Goal: Transaction & Acquisition: Purchase product/service

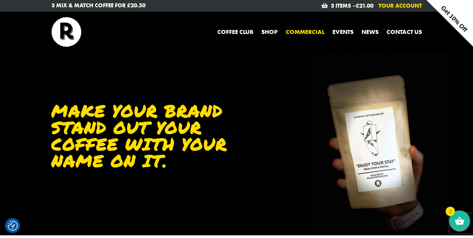
click at [395, 6] on link "Your Account" at bounding box center [400, 5] width 44 height 7
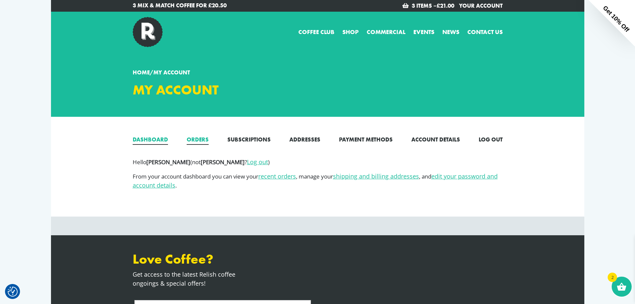
click at [201, 139] on link "Orders" at bounding box center [198, 139] width 22 height 9
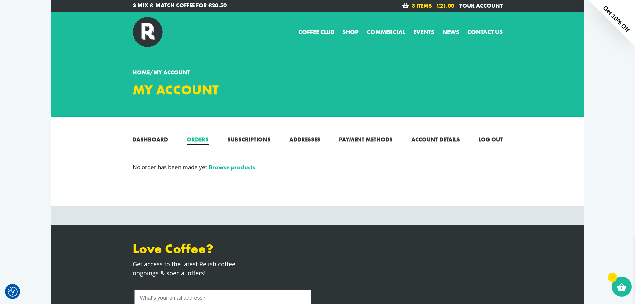
click at [443, 4] on bdi "£ 21.00" at bounding box center [446, 5] width 18 height 7
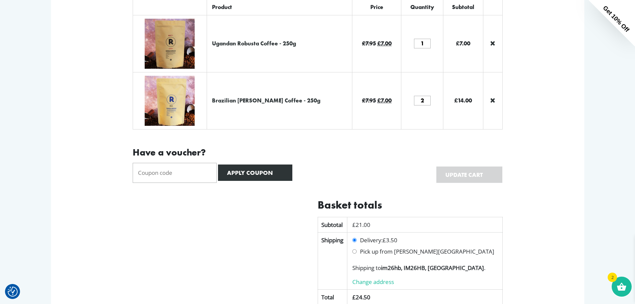
scroll to position [100, 0]
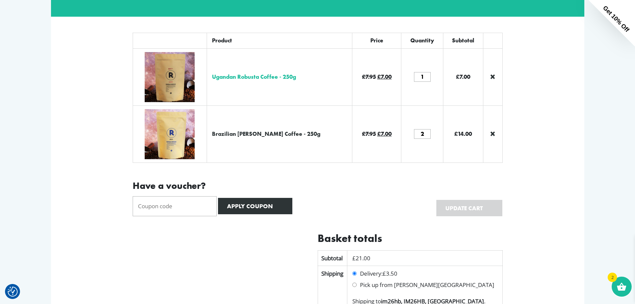
click at [281, 79] on link "Ugandan Robusta Coffee - 250g" at bounding box center [254, 76] width 84 height 7
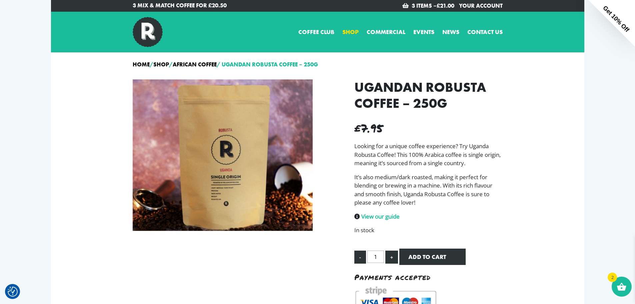
click at [346, 32] on link "Shop" at bounding box center [350, 31] width 16 height 9
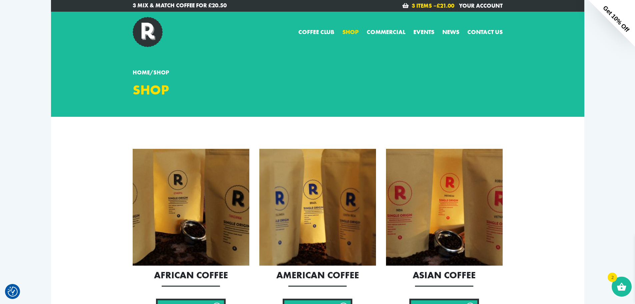
click at [421, 6] on link "3 items – £ 21.00" at bounding box center [433, 5] width 43 height 7
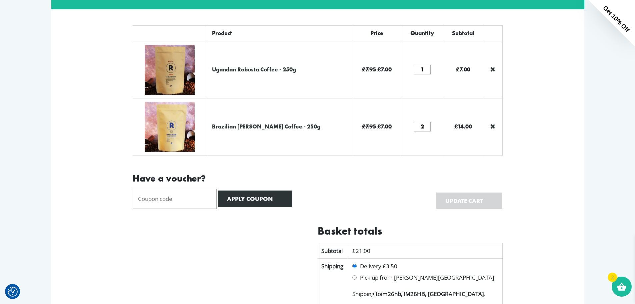
scroll to position [100, 0]
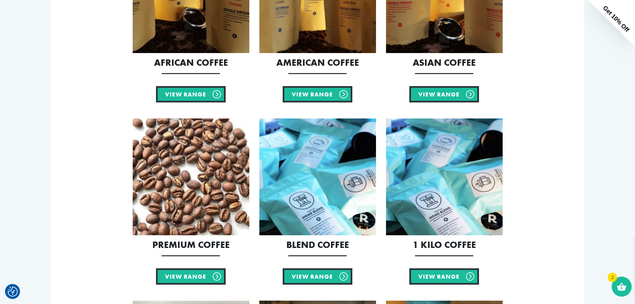
scroll to position [267, 0]
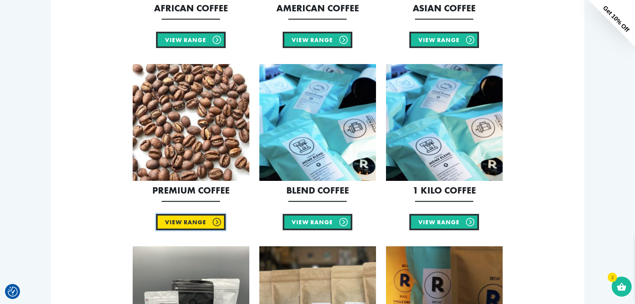
click at [190, 224] on link "View Range" at bounding box center [191, 222] width 70 height 16
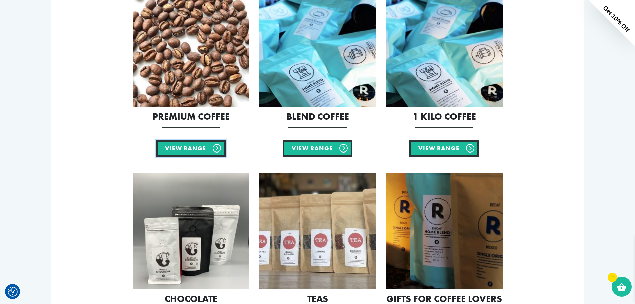
scroll to position [400, 0]
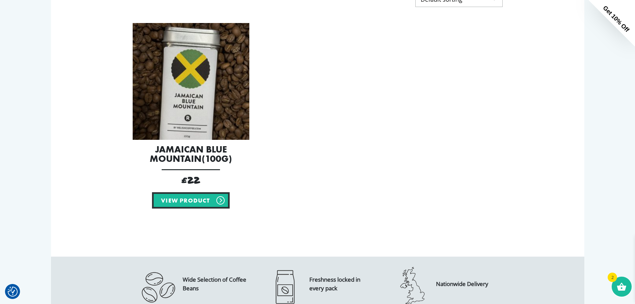
scroll to position [167, 0]
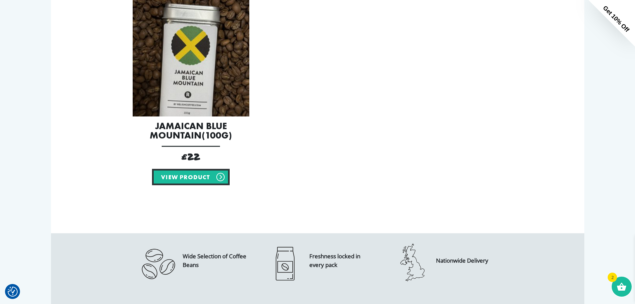
click at [185, 71] on img at bounding box center [191, 58] width 117 height 117
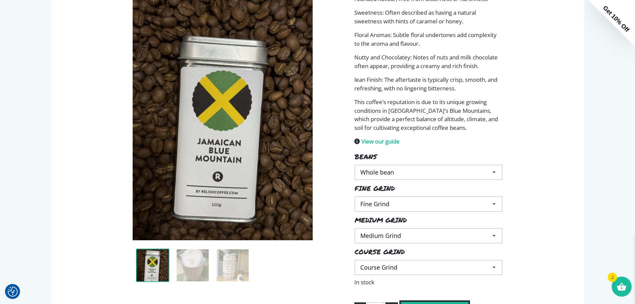
scroll to position [200, 0]
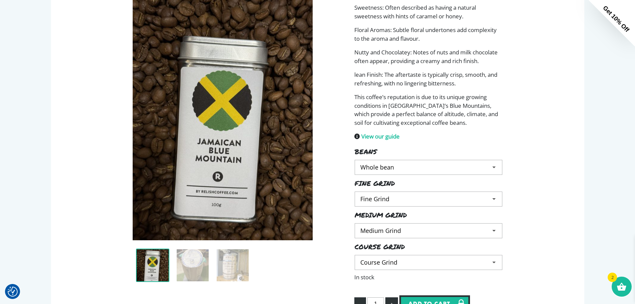
click at [405, 170] on select "Choose an option Whole bean" at bounding box center [429, 167] width 148 height 15
click at [417, 171] on select "Choose an option Whole bean" at bounding box center [429, 167] width 148 height 15
click at [394, 201] on select "Choose an option Fine Grind" at bounding box center [429, 198] width 148 height 15
click at [405, 196] on select "Choose an option Fine Grind" at bounding box center [429, 198] width 148 height 15
click at [390, 231] on select "Choose an option Medium Grind" at bounding box center [429, 230] width 148 height 15
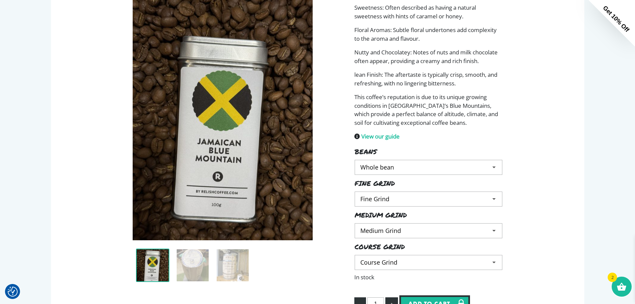
click at [401, 230] on select "Choose an option Medium Grind" at bounding box center [429, 230] width 148 height 15
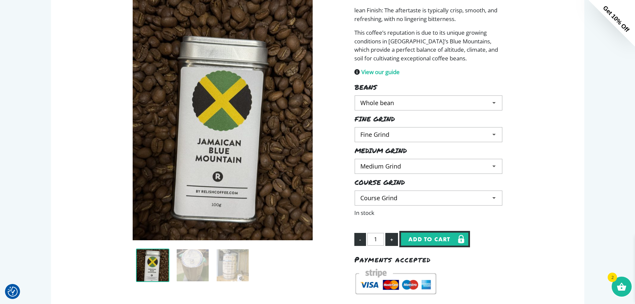
scroll to position [267, 0]
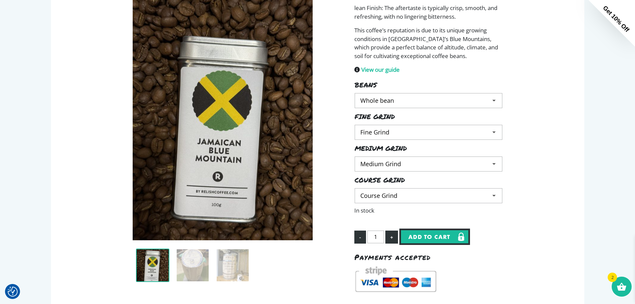
click at [389, 199] on select "Choose an option Course Grind" at bounding box center [429, 195] width 148 height 15
select select
click at [355, 188] on select "Choose an option Course Grind" at bounding box center [429, 195] width 148 height 15
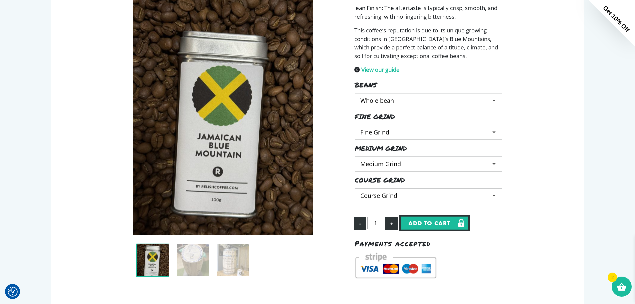
click at [381, 158] on select "Choose an option Medium Grind" at bounding box center [429, 163] width 148 height 15
select select
click at [355, 156] on select "Choose an option Medium Grind" at bounding box center [429, 163] width 148 height 15
click at [381, 129] on select "Choose an option Fine Grind" at bounding box center [429, 132] width 148 height 15
drag, startPoint x: 378, startPoint y: 95, endPoint x: 380, endPoint y: 99, distance: 4.6
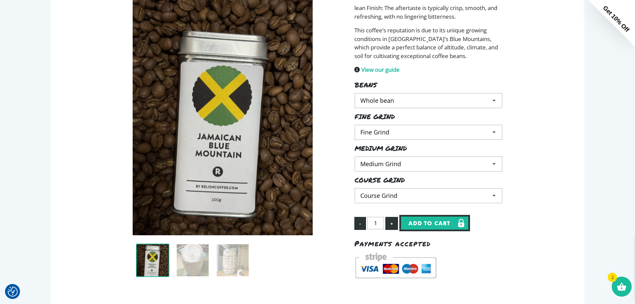
click at [378, 95] on select "Choose an option Whole bean" at bounding box center [429, 100] width 148 height 15
click at [355, 93] on select "Choose an option Whole bean" at bounding box center [429, 100] width 148 height 15
drag, startPoint x: 381, startPoint y: 100, endPoint x: 382, endPoint y: 106, distance: 6.5
click at [381, 100] on select "Choose an option Whole bean" at bounding box center [429, 100] width 148 height 15
select select "Whole bean"
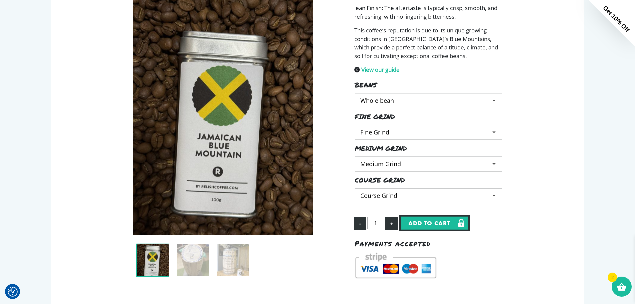
click at [355, 93] on select "Choose an option Whole bean" at bounding box center [429, 100] width 148 height 15
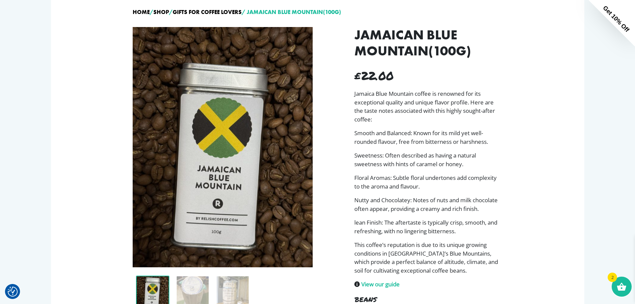
scroll to position [0, 0]
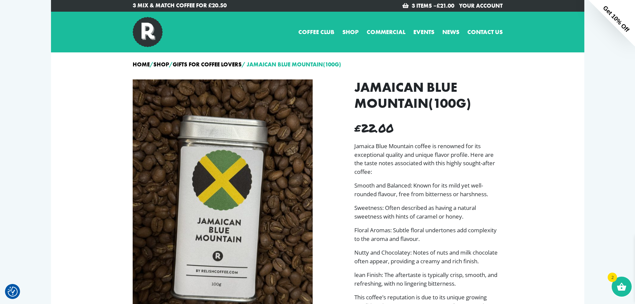
click at [435, 2] on div "3 items – £ 21.00 Your Account" at bounding box center [413, 5] width 190 height 9
click at [422, 4] on link "3 items – £ 21.00" at bounding box center [433, 5] width 43 height 7
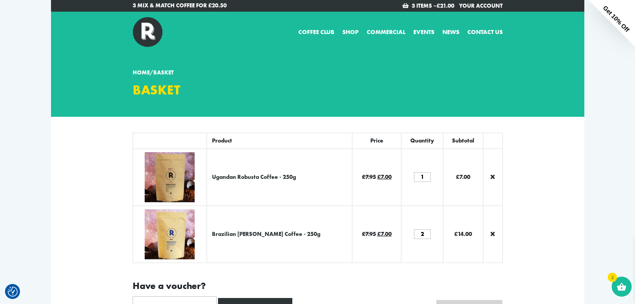
scroll to position [33, 0]
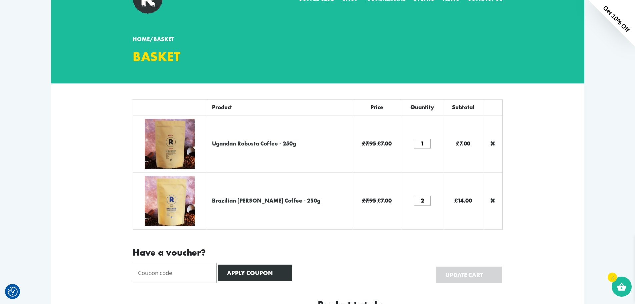
click at [421, 204] on input "2" at bounding box center [422, 201] width 17 height 10
type input "3"
click at [559, 203] on section "Product Price Quantity Subtotal Ugandan Robusta Coffee - 250g £ 7.95 Original p…" at bounding box center [318, 277] width 534 height 389
click at [467, 261] on div "Have a voucher? Apply coupon Update cart" at bounding box center [318, 263] width 380 height 37
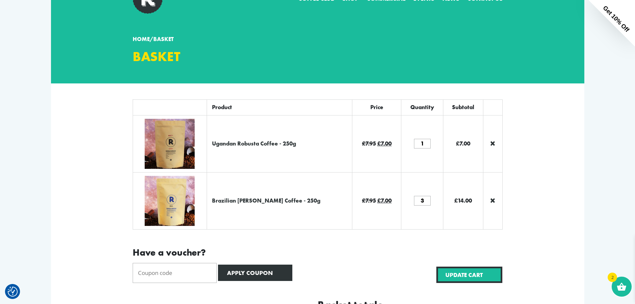
click at [467, 268] on button "Update cart" at bounding box center [470, 274] width 66 height 16
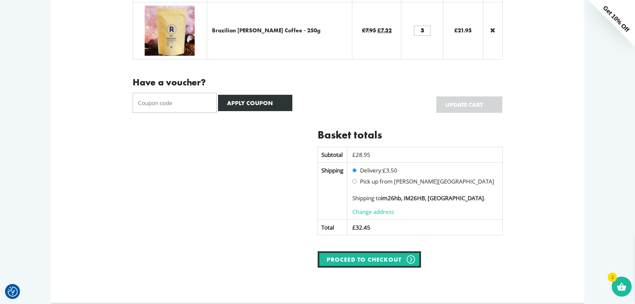
scroll to position [241, 0]
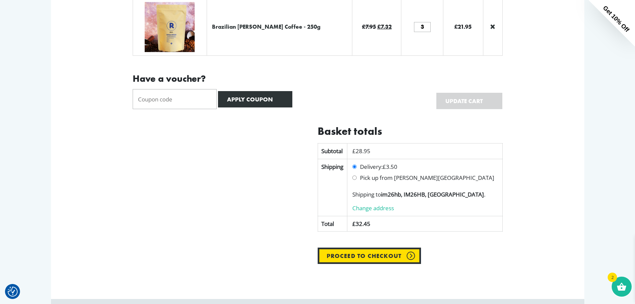
click at [349, 257] on link "Proceed to checkout" at bounding box center [370, 255] width 104 height 16
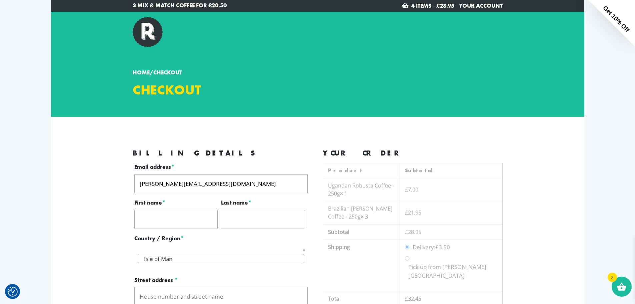
click at [183, 220] on input "First name *" at bounding box center [175, 219] width 83 height 19
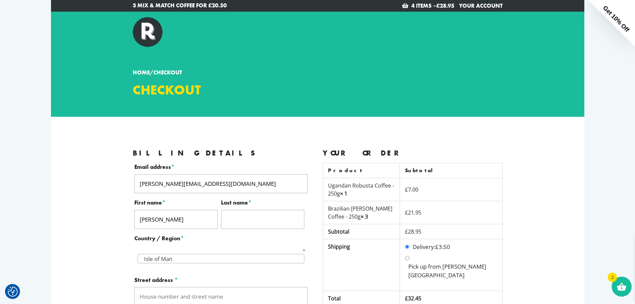
type input "Owen"
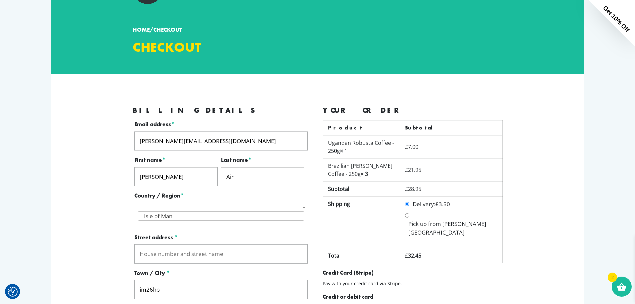
scroll to position [100, 0]
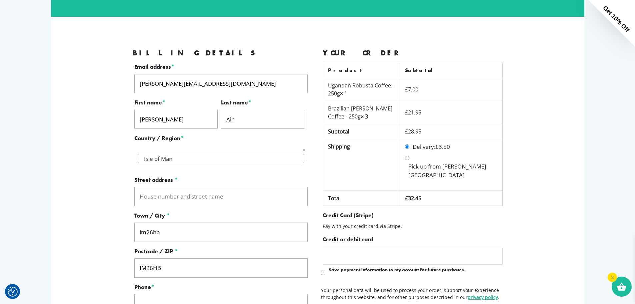
type input "Air"
drag, startPoint x: 187, startPoint y: 191, endPoint x: 183, endPoint y: 183, distance: 9.1
click at [187, 191] on input "Street address *" at bounding box center [220, 196] width 173 height 19
type input "[STREET_ADDRESS][PERSON_NAME][PERSON_NAME][PERSON_NAME]"
type input "[PERSON_NAME]"
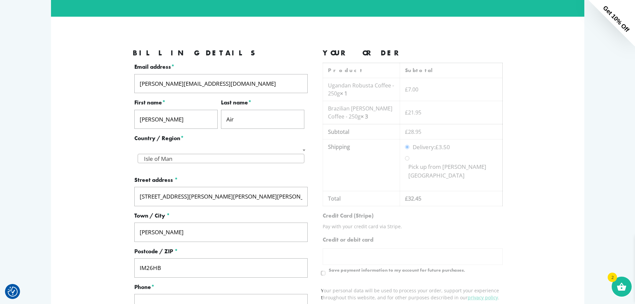
scroll to position [109, 0]
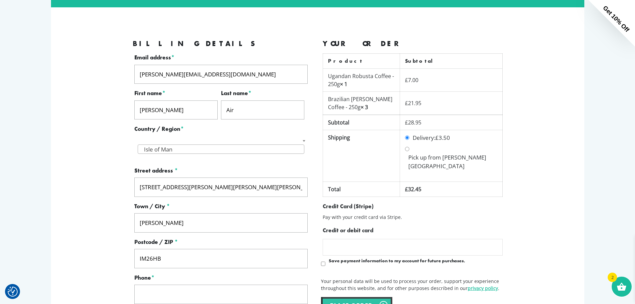
type input "_"
type input "[PHONE_NUMBER]"
click at [93, 169] on section "Billing details Email address * owen@owenair.im First name * Owen Last name * A…" at bounding box center [318, 176] width 534 height 338
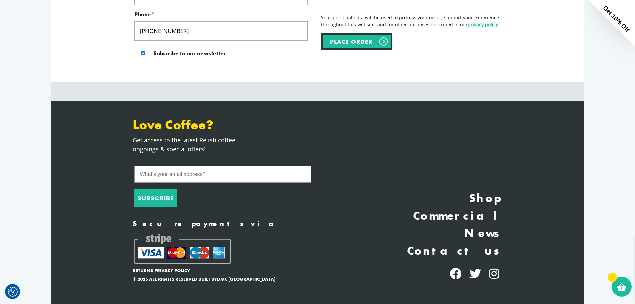
scroll to position [239, 0]
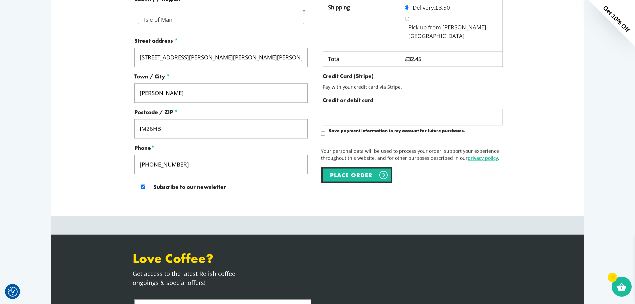
click at [392, 109] on div at bounding box center [413, 117] width 180 height 17
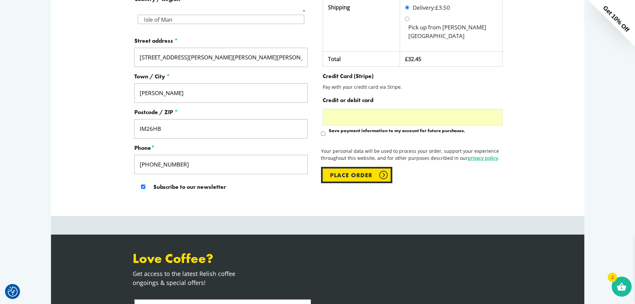
click at [342, 167] on button "Place order" at bounding box center [356, 175] width 71 height 16
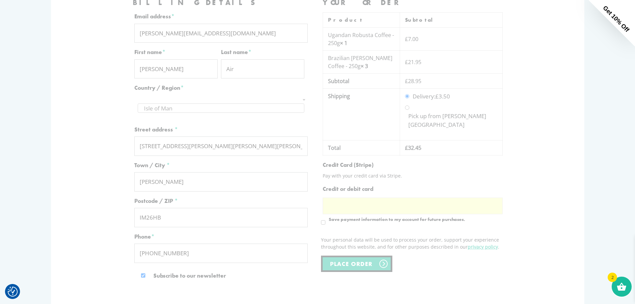
scroll to position [111, 0]
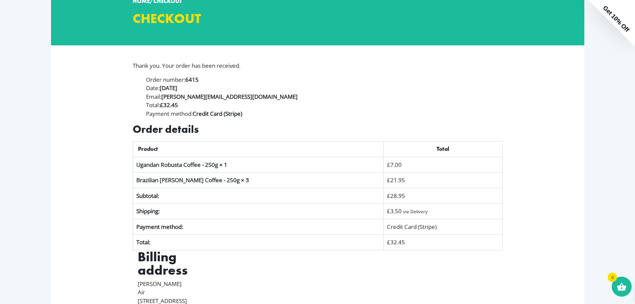
scroll to position [133, 0]
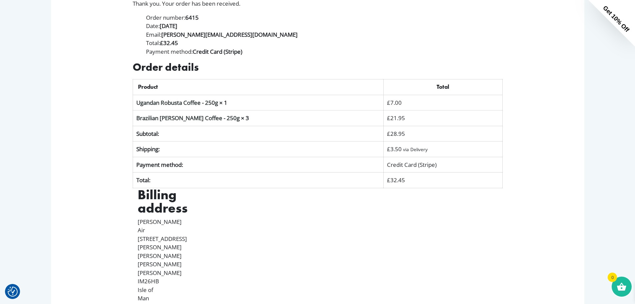
click at [191, 17] on strong "6415" at bounding box center [191, 18] width 13 height 8
copy strong "6415"
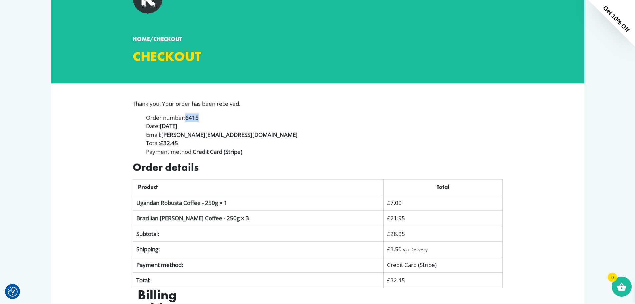
click at [317, 137] on li "Email: [PERSON_NAME][EMAIL_ADDRESS][DOMAIN_NAME]" at bounding box center [324, 134] width 357 height 9
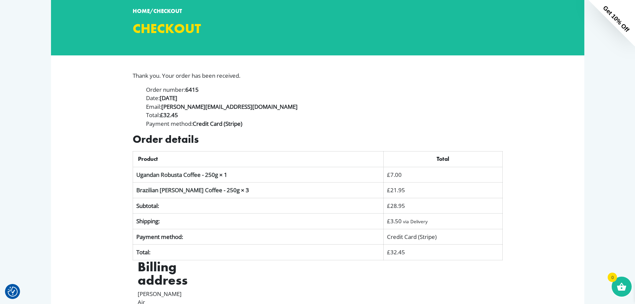
scroll to position [0, 0]
